Goal: Check status: Check status

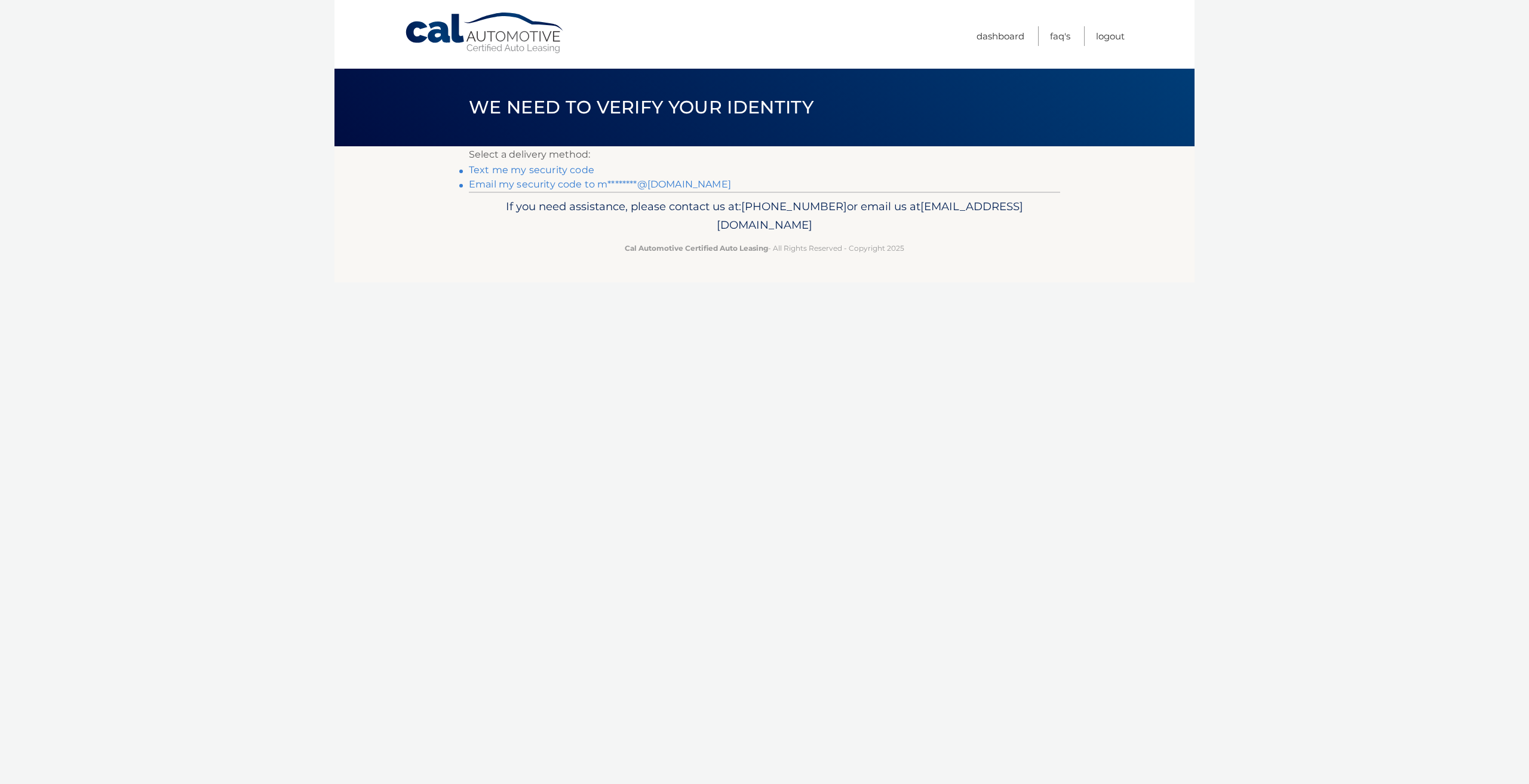
click at [528, 184] on link "Email my security code to m********@gmail.com" at bounding box center [600, 184] width 262 height 11
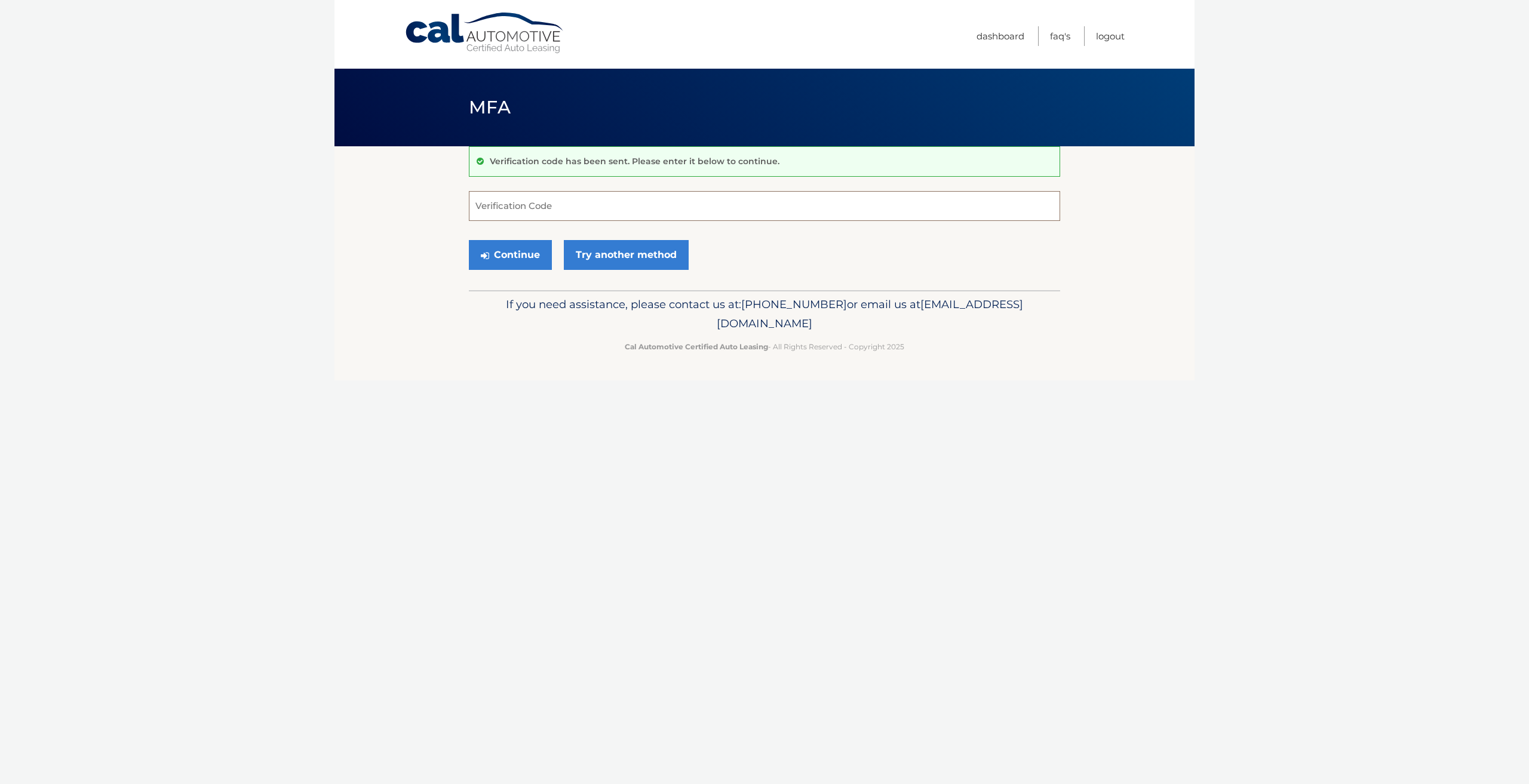
paste input "427163"
click at [524, 261] on button "Continue" at bounding box center [510, 255] width 83 height 30
click at [523, 257] on button "Continue" at bounding box center [510, 255] width 83 height 30
click at [475, 206] on input "427163" at bounding box center [764, 206] width 591 height 30
type input "427163"
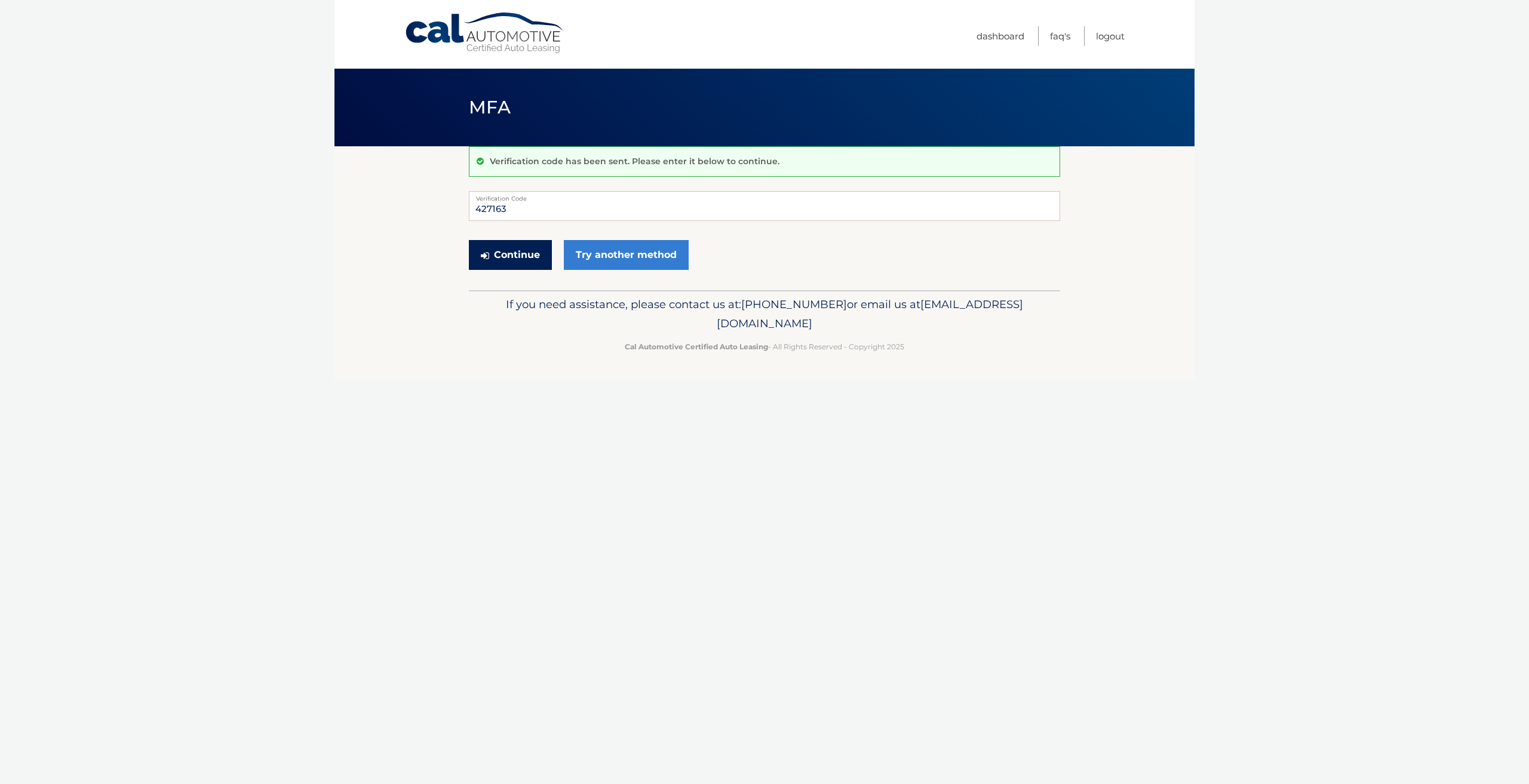
click at [528, 255] on button "Continue" at bounding box center [510, 255] width 83 height 30
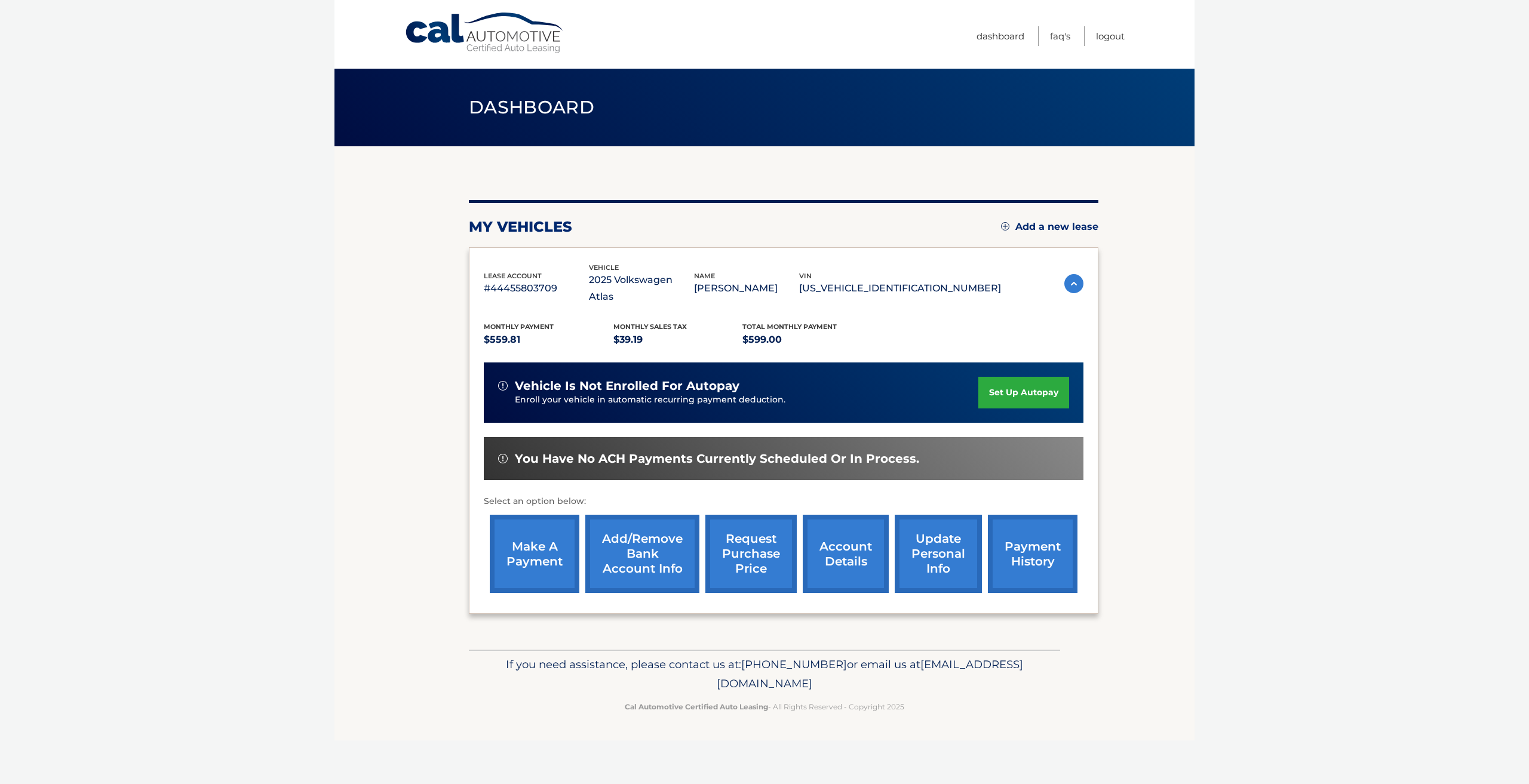
click at [851, 543] on link "account details" at bounding box center [846, 553] width 86 height 78
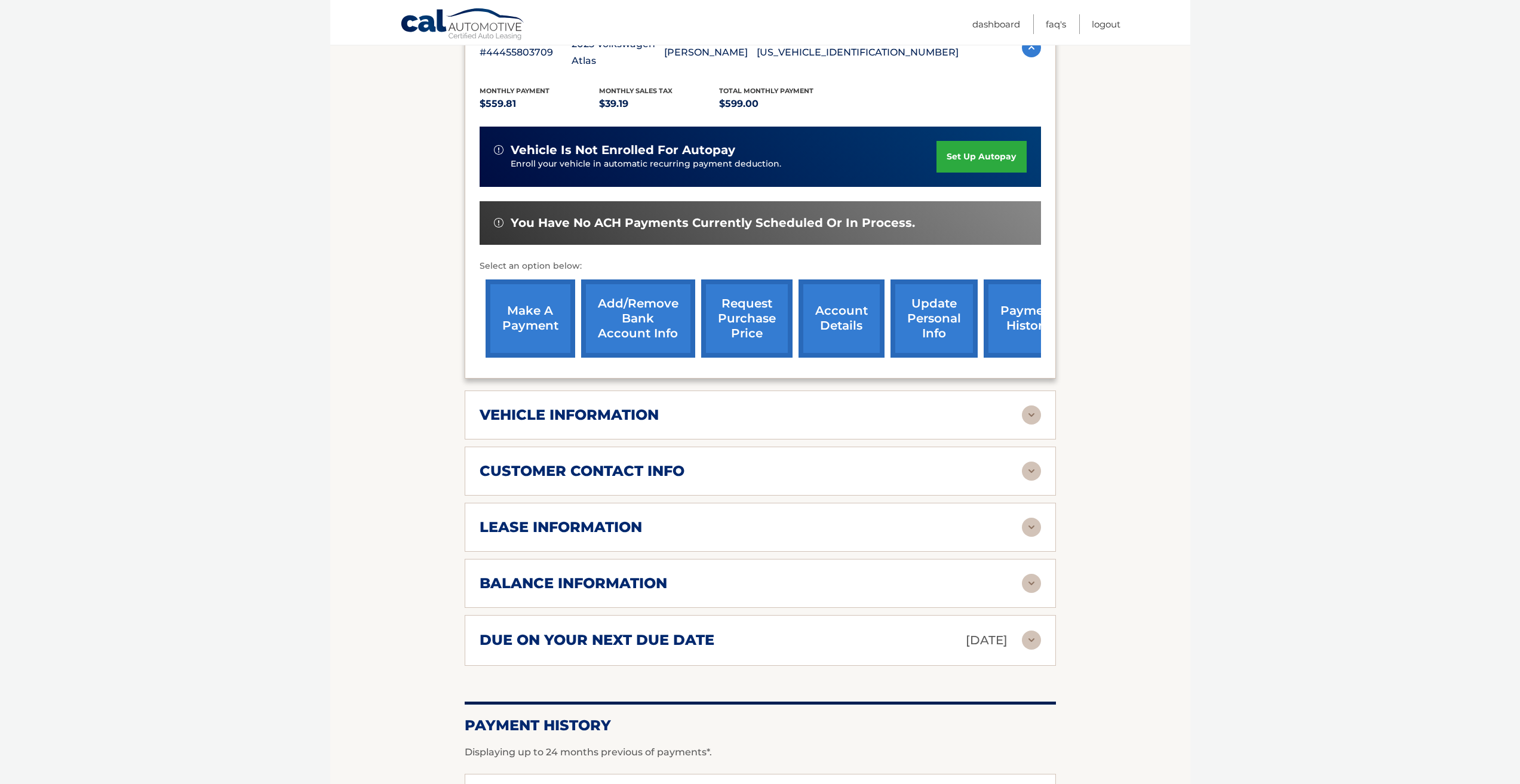
scroll to position [298, 0]
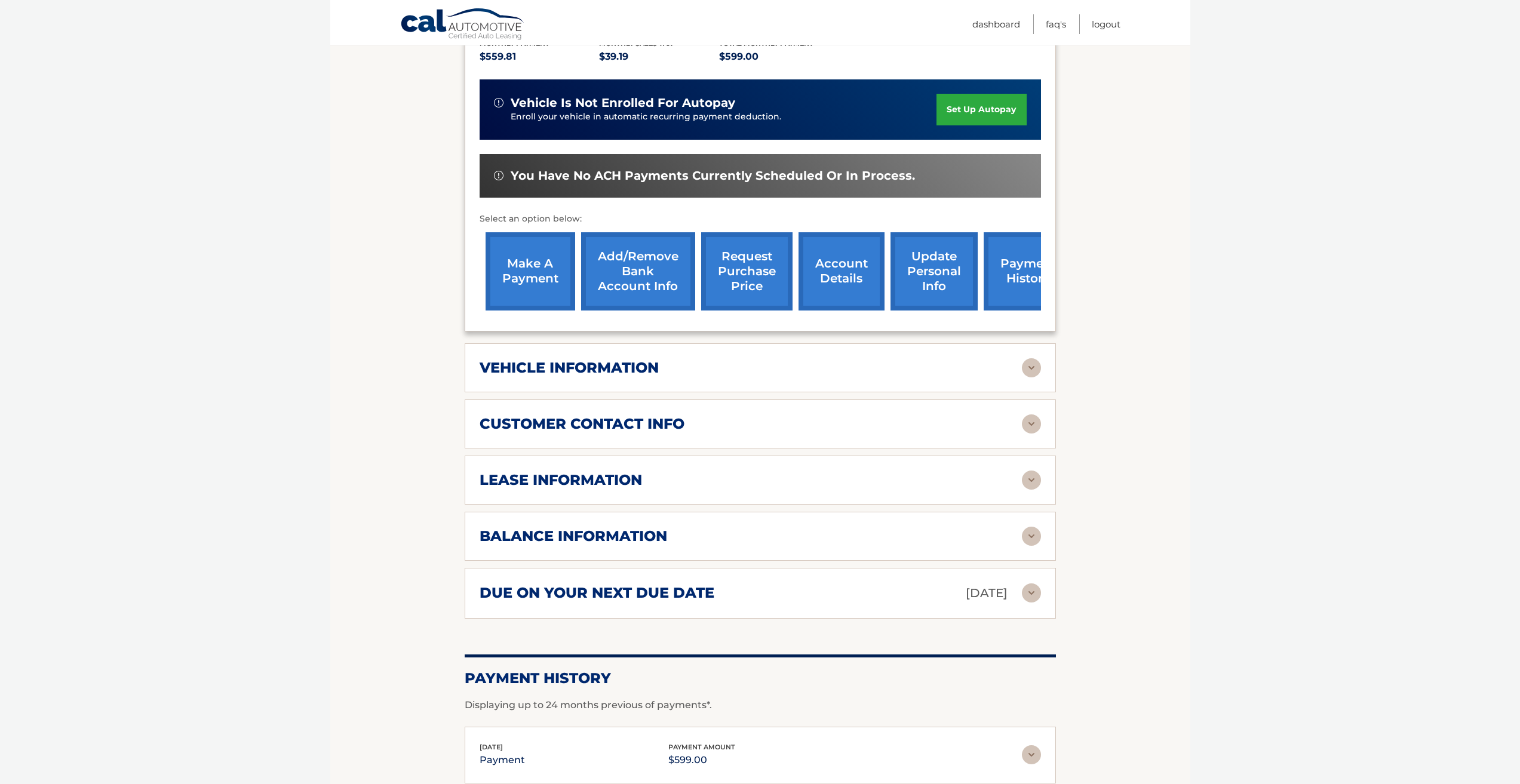
click at [696, 591] on h2 "due on your next due date" at bounding box center [597, 593] width 234 height 18
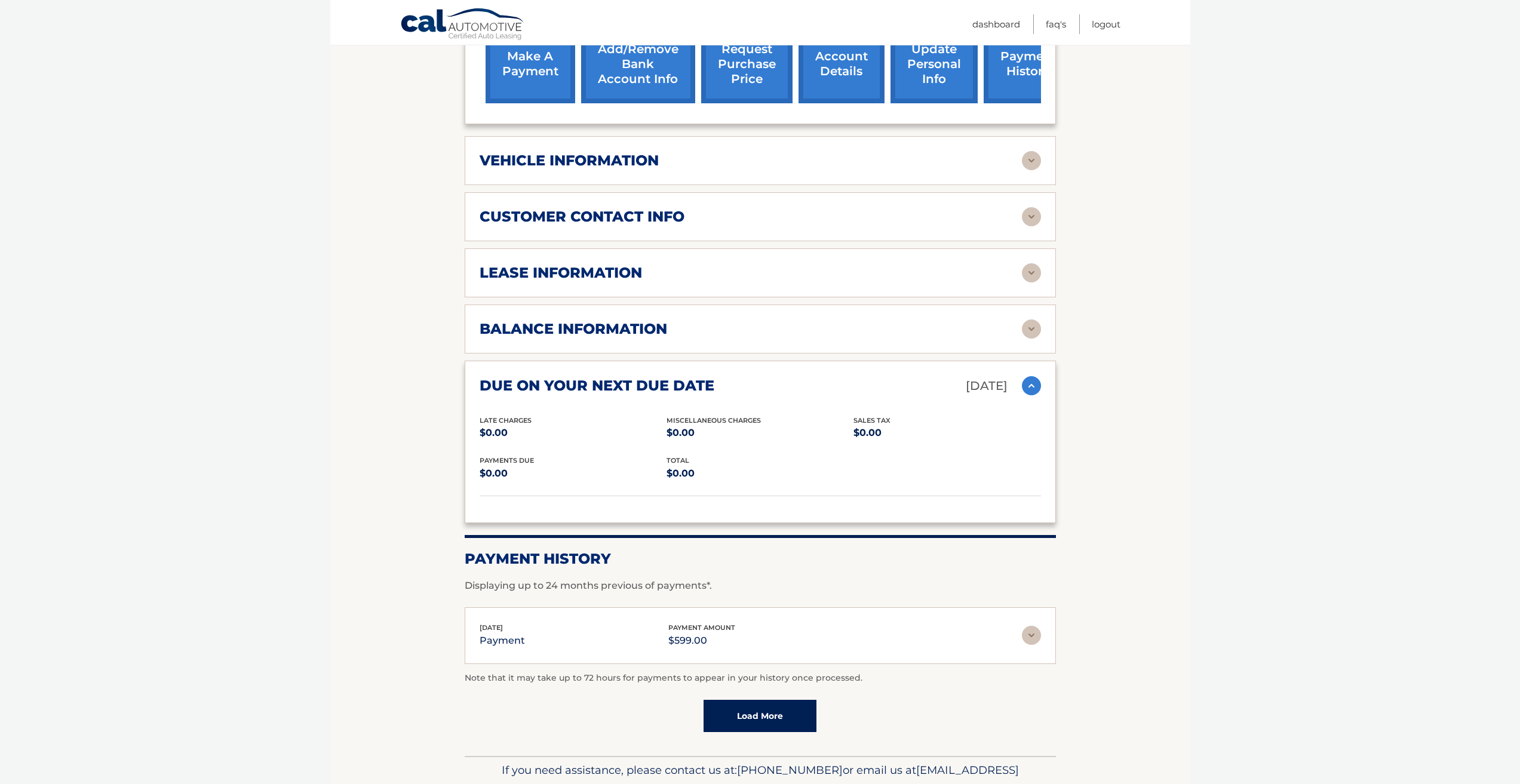
scroll to position [537, 0]
